Goal: Information Seeking & Learning: Find specific fact

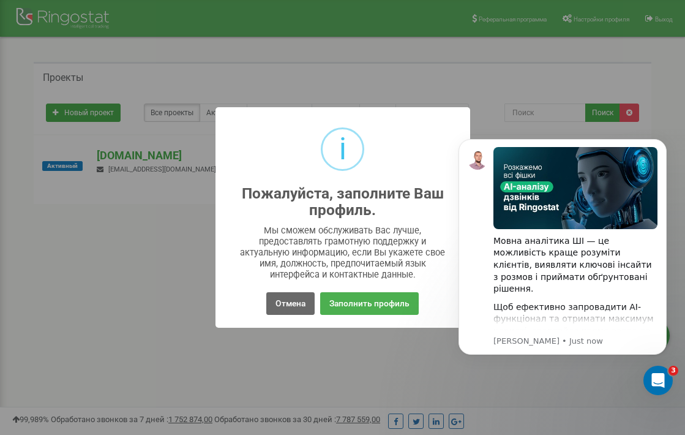
click at [279, 305] on button "Отмена" at bounding box center [290, 303] width 48 height 23
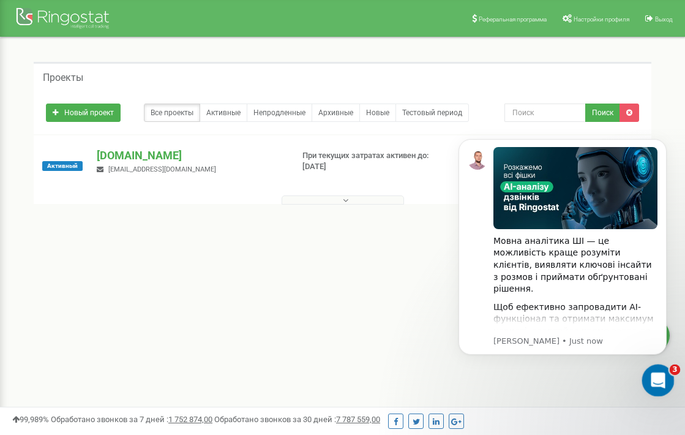
click at [653, 380] on icon "Open Intercom Messenger" at bounding box center [657, 379] width 20 height 20
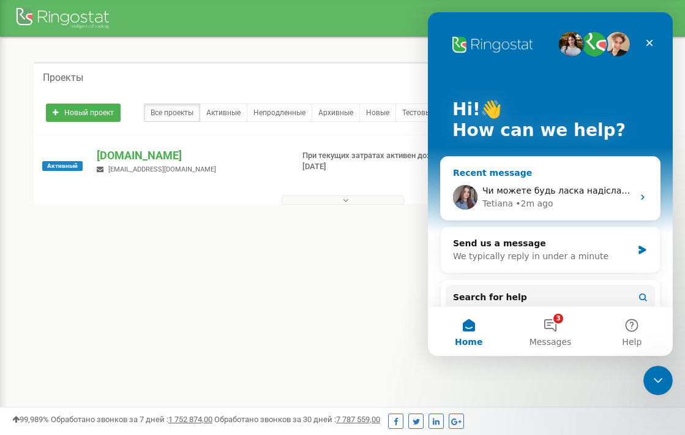
click at [549, 192] on span "Чи можете будь ласка надіслати скріншот з помилкою" at bounding box center [608, 191] width 250 height 10
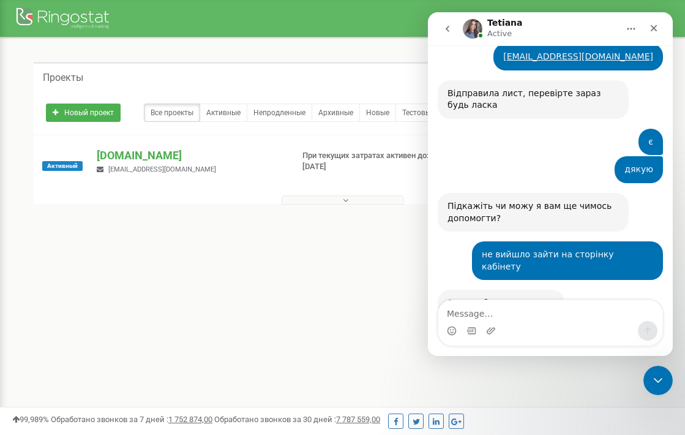
scroll to position [1199, 0]
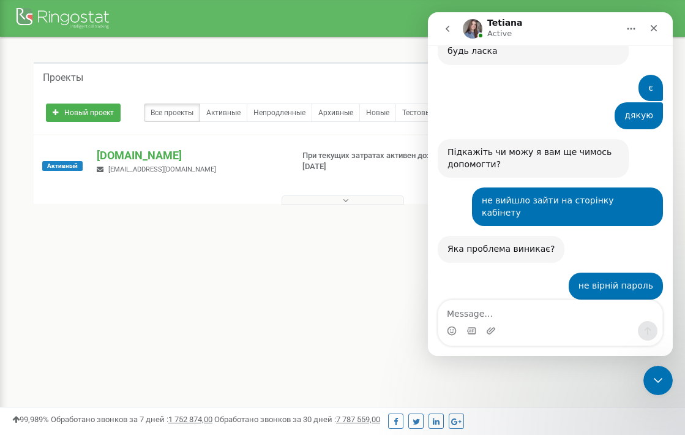
click at [516, 322] on div "Intercom messenger" at bounding box center [550, 331] width 224 height 20
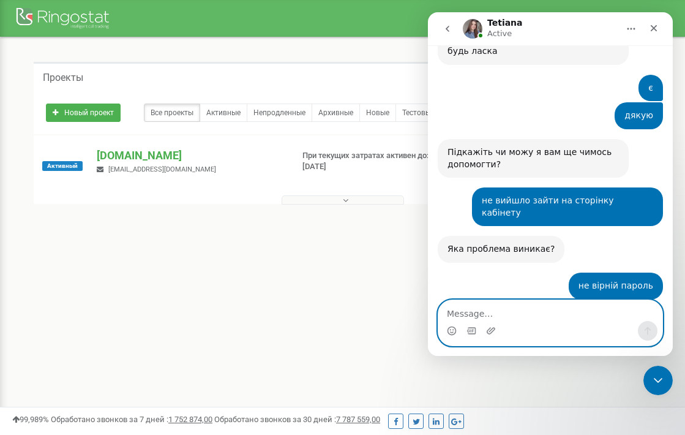
click at [513, 312] on textarea "Message…" at bounding box center [550, 310] width 224 height 21
type textarea "d"
click at [481, 312] on textarea "Message…" at bounding box center [550, 310] width 224 height 21
type textarea "вже вийшло"
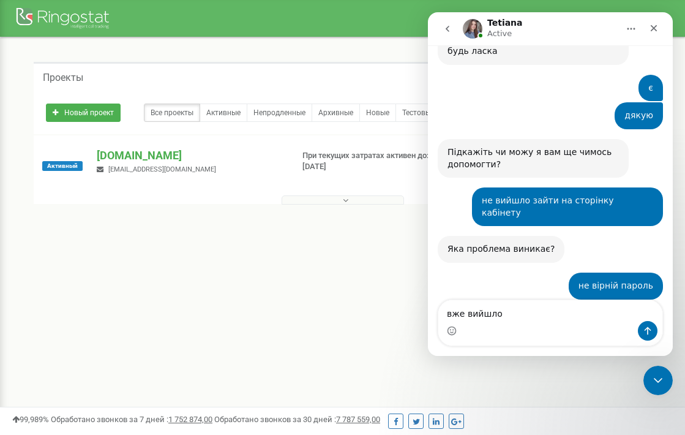
click at [648, 328] on icon "Send a message…" at bounding box center [648, 331] width 7 height 8
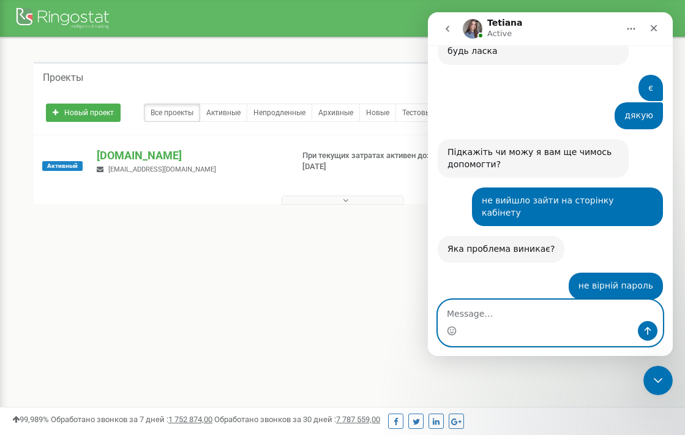
scroll to position [1235, 0]
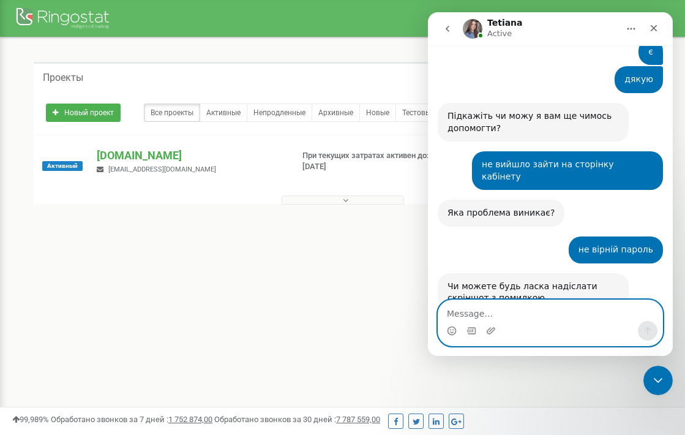
click at [532, 318] on textarea "Message…" at bounding box center [550, 310] width 224 height 21
type textarea "дякую"
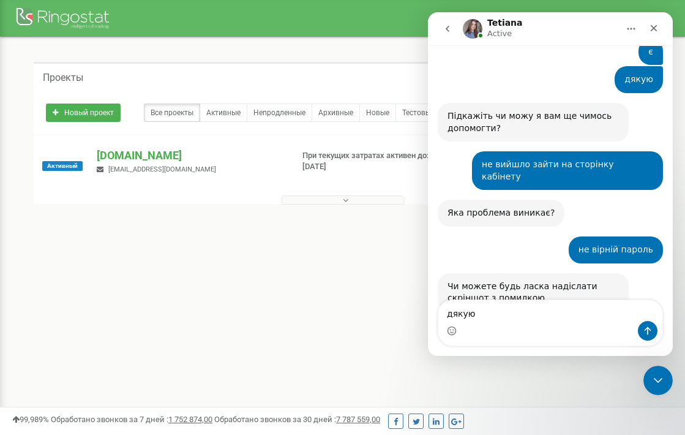
click at [644, 331] on icon "Send a message…" at bounding box center [648, 331] width 10 height 10
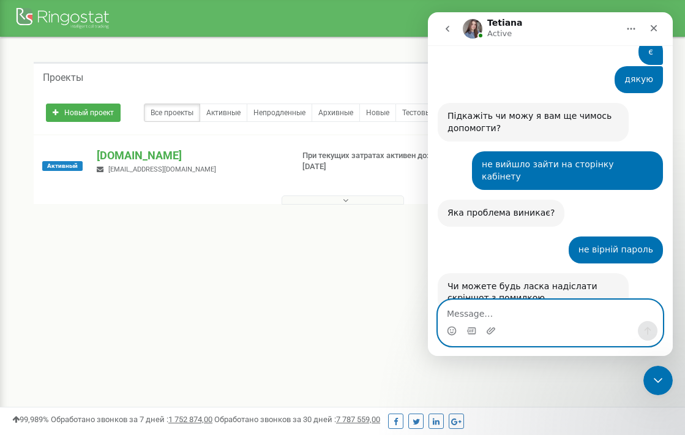
scroll to position [1263, 0]
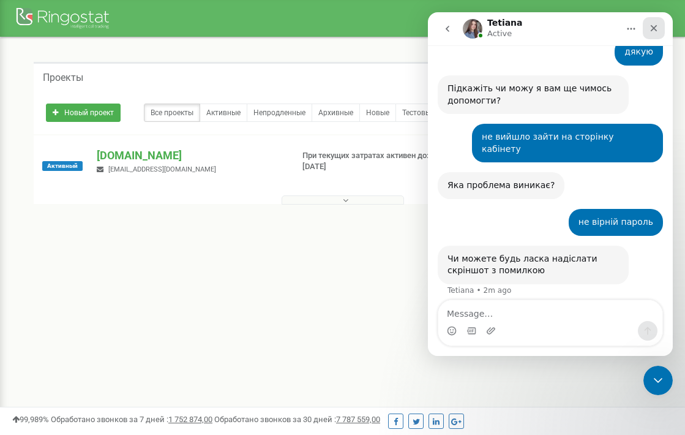
click at [652, 31] on icon "Close" at bounding box center [654, 28] width 7 height 7
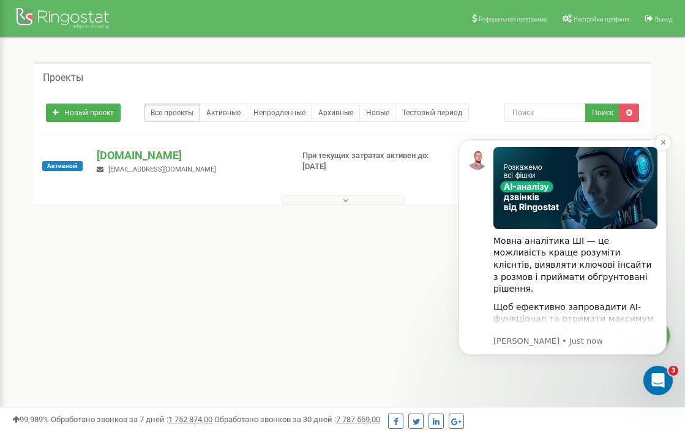
scroll to position [0, 0]
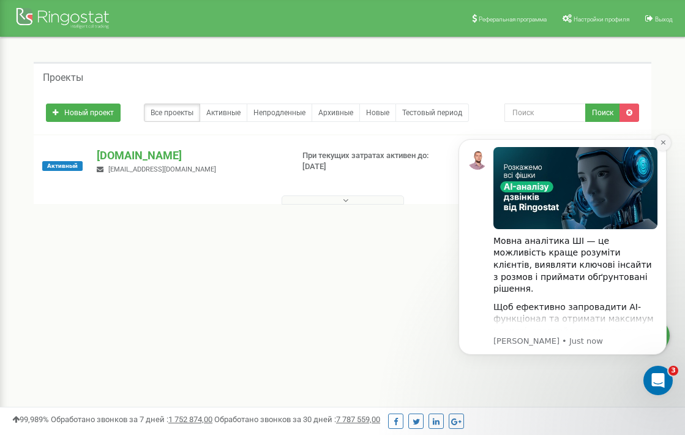
click at [662, 143] on icon "Dismiss notification" at bounding box center [663, 142] width 7 height 7
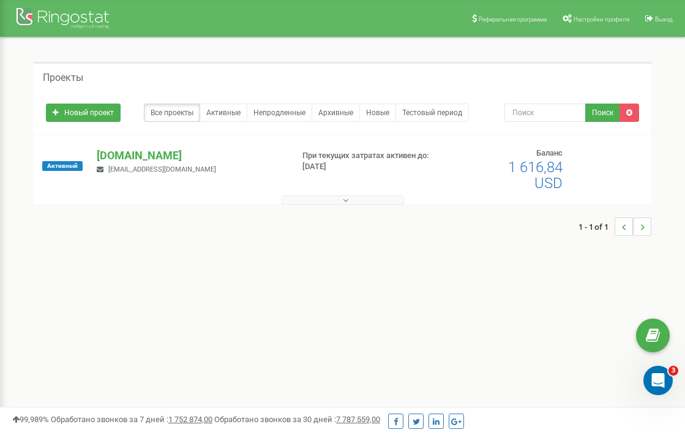
click at [354, 201] on button at bounding box center [343, 199] width 122 height 9
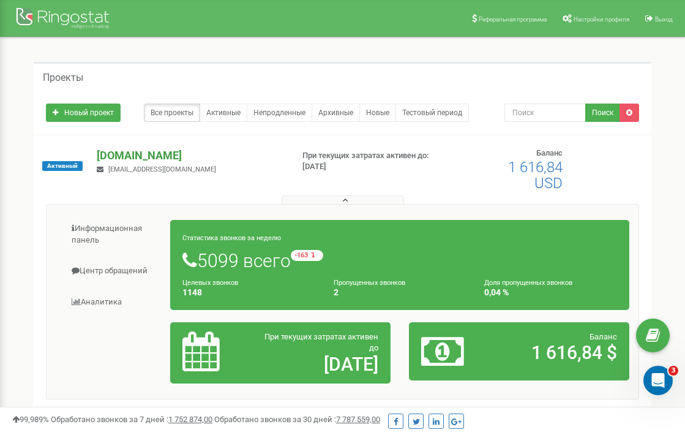
click at [118, 161] on p "[DOMAIN_NAME]" at bounding box center [190, 156] width 186 height 16
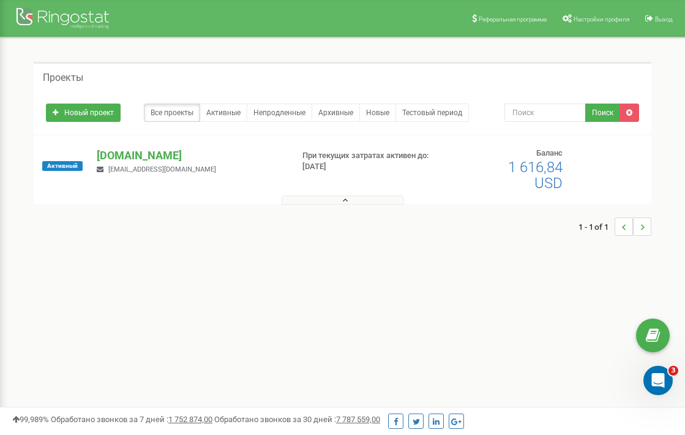
click at [317, 152] on p "При текущих затратах активен до: [DATE]" at bounding box center [369, 161] width 135 height 23
click at [115, 152] on p "[DOMAIN_NAME]" at bounding box center [190, 156] width 186 height 16
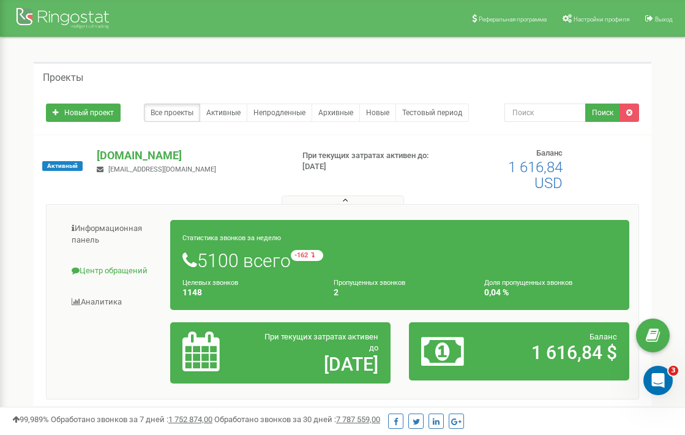
click at [119, 272] on link "Центр обращений" at bounding box center [113, 271] width 115 height 30
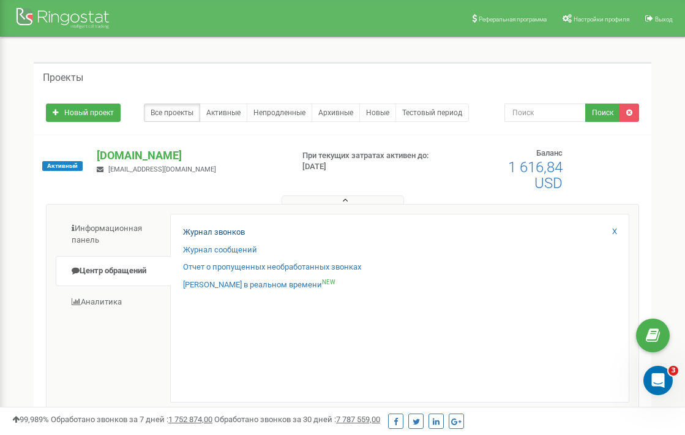
click at [206, 228] on link "Журнал звонков" at bounding box center [214, 233] width 62 height 12
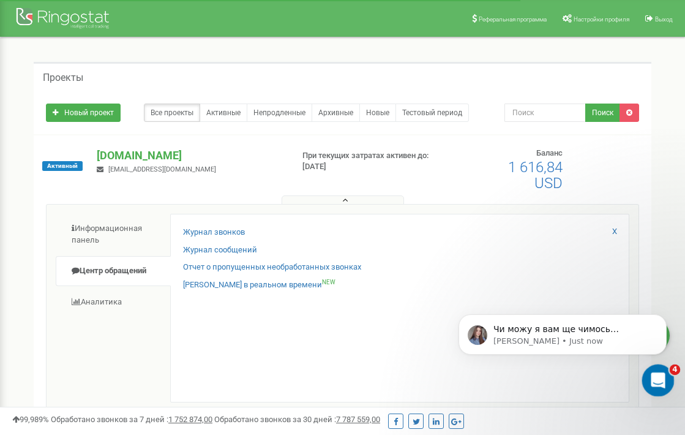
click at [652, 377] on icon "Open Intercom Messenger" at bounding box center [657, 379] width 20 height 20
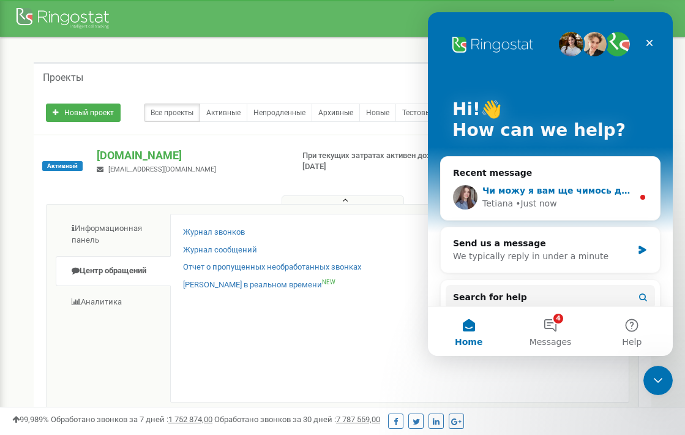
click at [554, 192] on span "Чи можу я вам ще чимось допомогти?" at bounding box center [578, 191] width 190 height 10
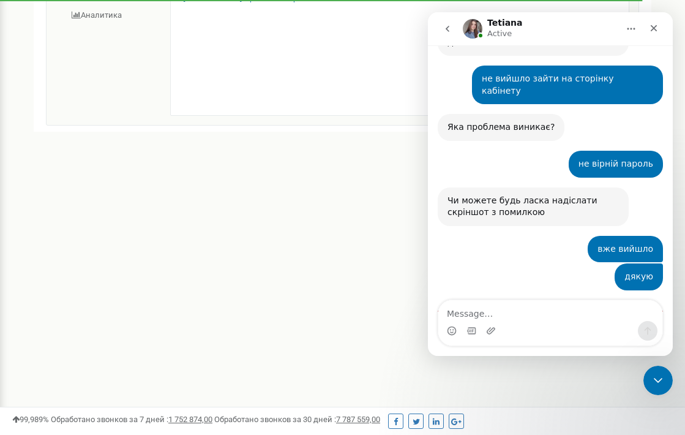
scroll to position [300, 0]
click at [527, 315] on textarea "Message…" at bounding box center [550, 310] width 224 height 21
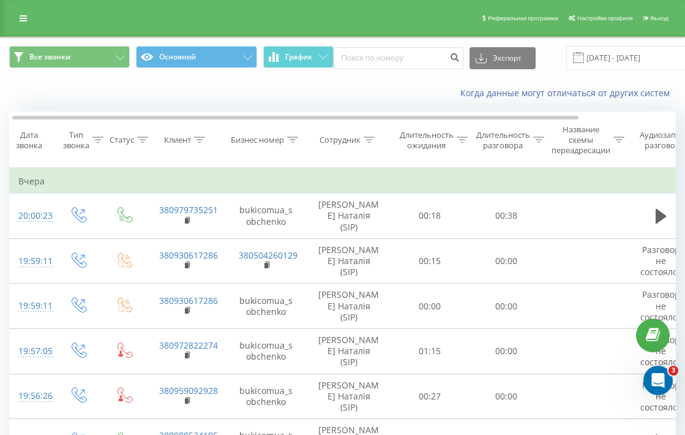
click at [370, 143] on icon at bounding box center [369, 140] width 11 height 6
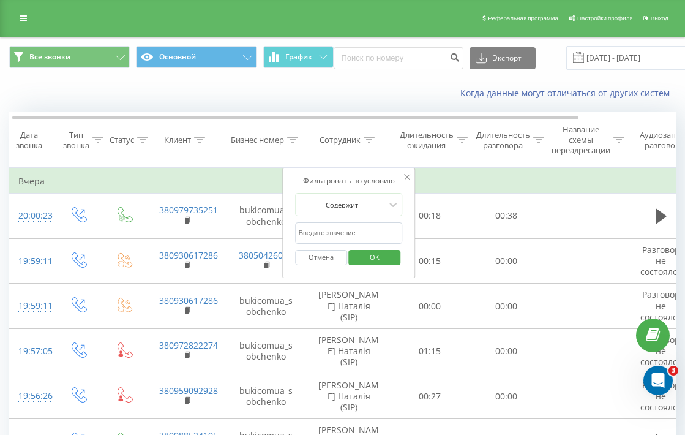
click at [348, 243] on input "text" at bounding box center [349, 232] width 108 height 21
click at [333, 271] on div "Отмена OK" at bounding box center [349, 258] width 108 height 28
click at [332, 265] on button "Отмена" at bounding box center [321, 257] width 52 height 15
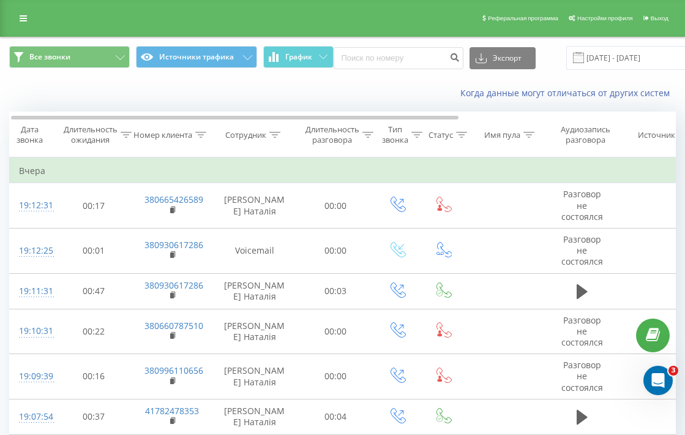
click at [277, 138] on icon at bounding box center [274, 135] width 11 height 6
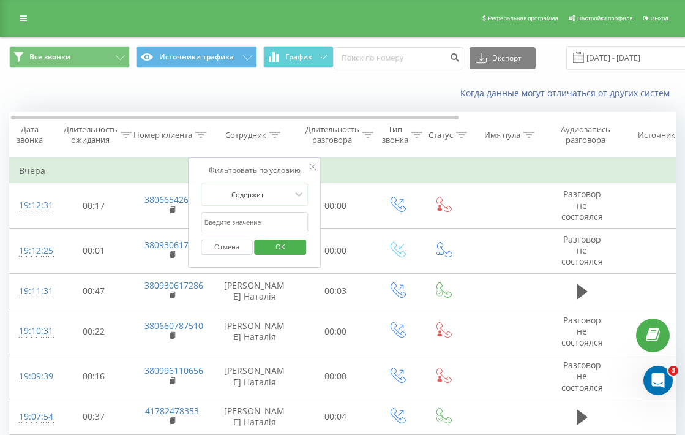
click at [290, 233] on input "text" at bounding box center [255, 222] width 108 height 21
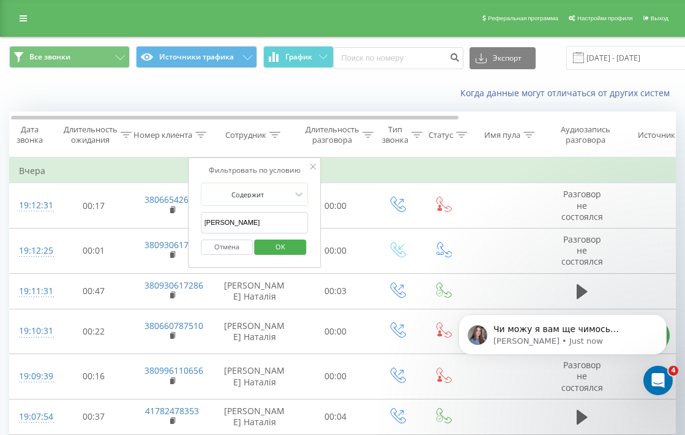
click at [285, 256] on span "OK" at bounding box center [280, 246] width 34 height 19
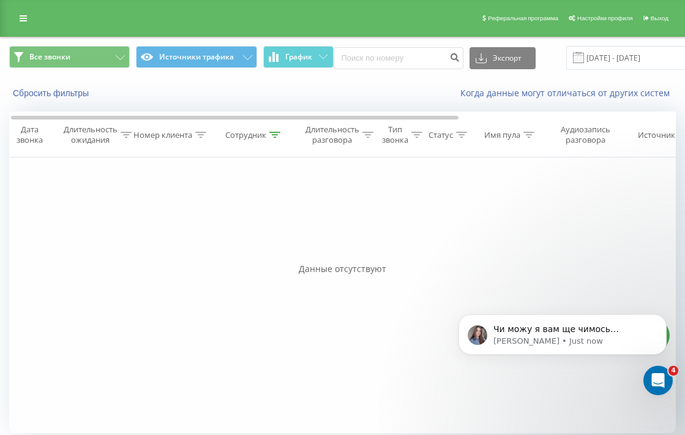
click at [277, 138] on icon at bounding box center [274, 135] width 11 height 6
click at [260, 233] on input "Трішкіна" at bounding box center [255, 222] width 108 height 21
type input "Т"
click at [212, 255] on button "Отмена" at bounding box center [227, 246] width 52 height 15
click at [272, 138] on icon at bounding box center [274, 135] width 11 height 6
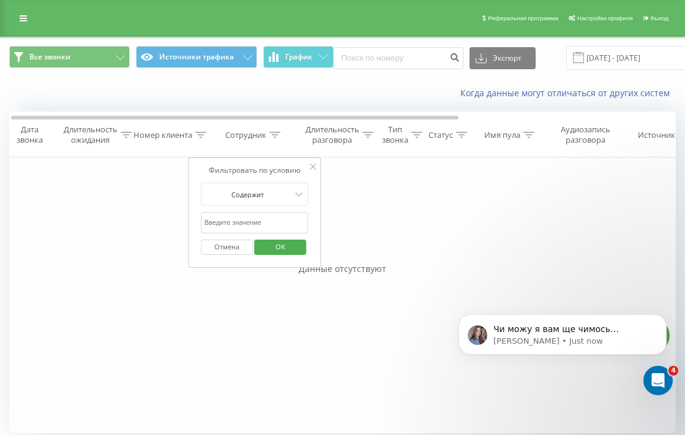
click at [272, 138] on icon at bounding box center [274, 135] width 11 height 6
